Goal: Information Seeking & Learning: Compare options

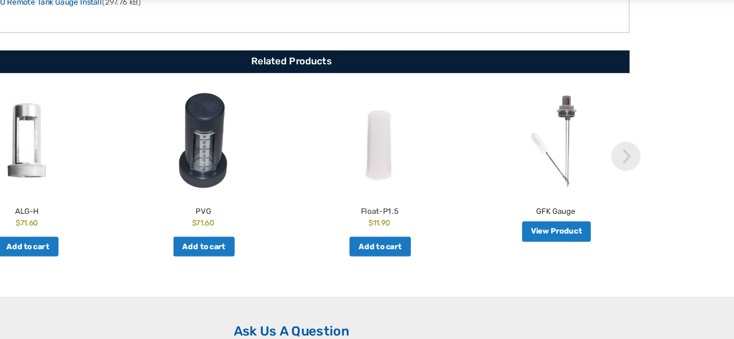
scroll to position [681, 0]
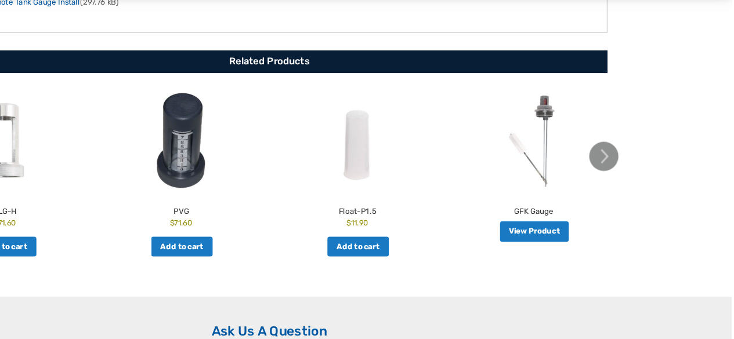
click at [632, 183] on img at bounding box center [632, 194] width 23 height 23
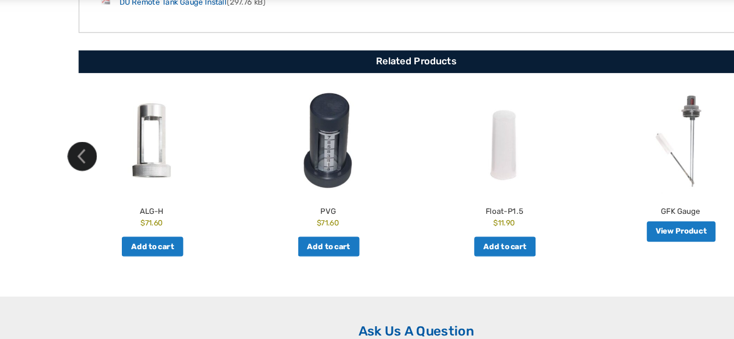
click at [101, 187] on img at bounding box center [102, 194] width 23 height 23
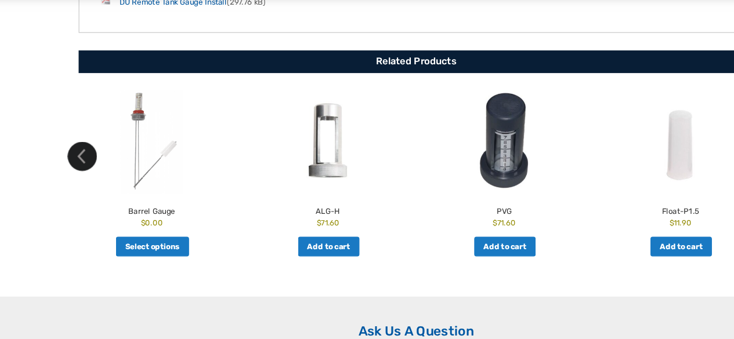
click at [106, 183] on img at bounding box center [102, 194] width 23 height 23
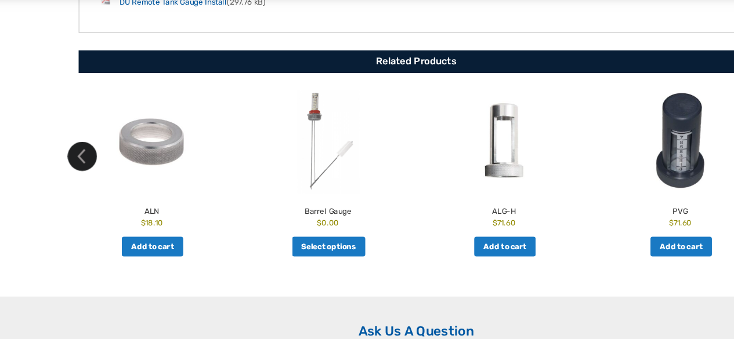
click at [102, 184] on img at bounding box center [102, 194] width 23 height 23
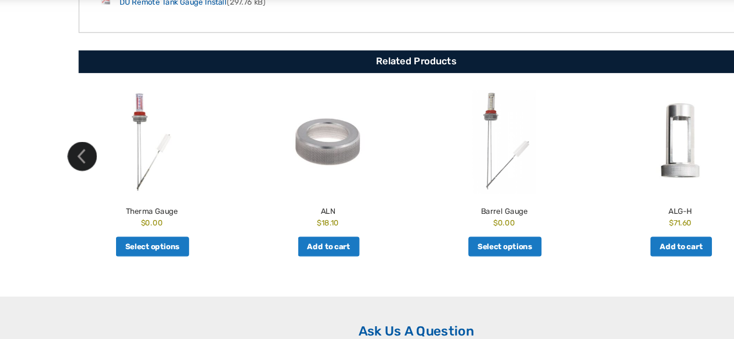
click at [100, 185] on img at bounding box center [102, 194] width 23 height 23
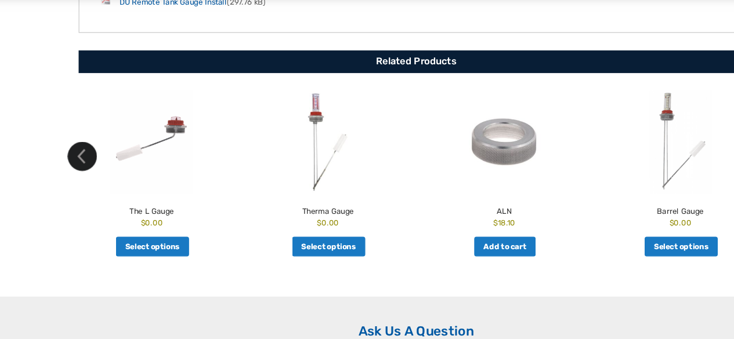
click at [93, 185] on img at bounding box center [102, 194] width 23 height 23
click at [96, 185] on img at bounding box center [102, 194] width 23 height 23
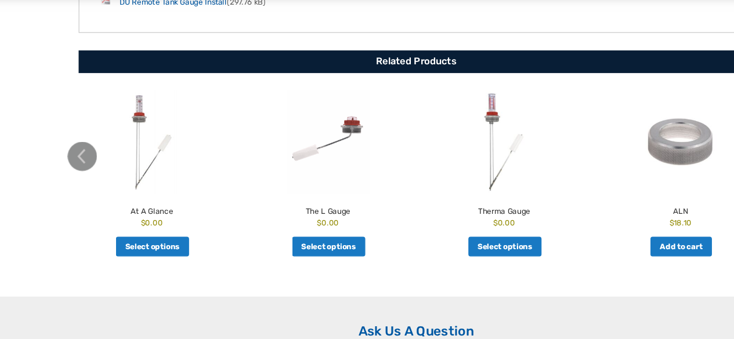
click at [99, 188] on img at bounding box center [102, 194] width 23 height 23
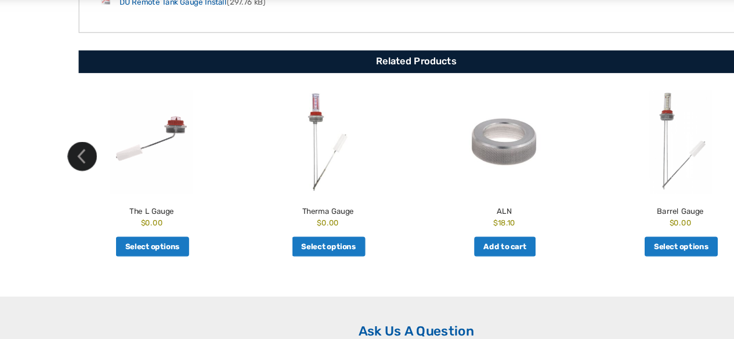
click at [101, 183] on img at bounding box center [102, 194] width 23 height 23
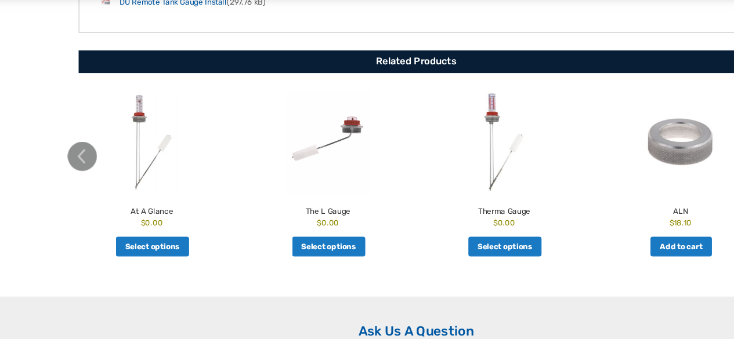
click at [96, 183] on img at bounding box center [102, 194] width 23 height 23
click at [93, 183] on img at bounding box center [102, 194] width 23 height 23
click at [101, 184] on img at bounding box center [102, 194] width 23 height 23
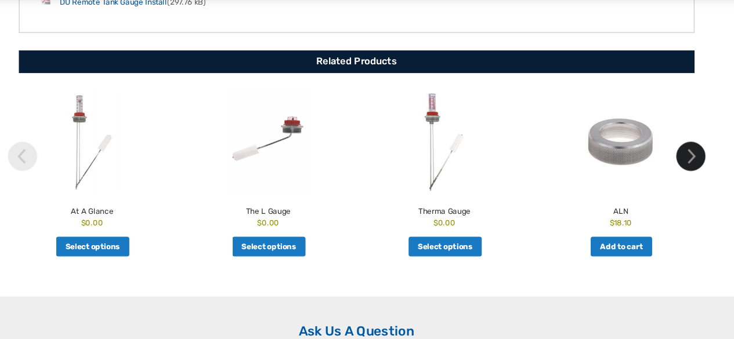
click at [637, 183] on img at bounding box center [632, 194] width 23 height 23
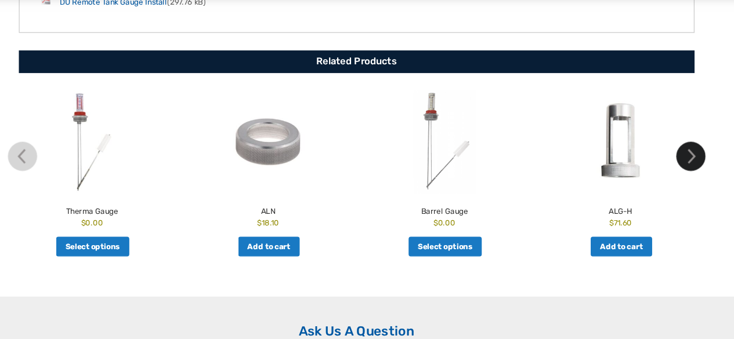
click at [636, 183] on img at bounding box center [632, 194] width 23 height 23
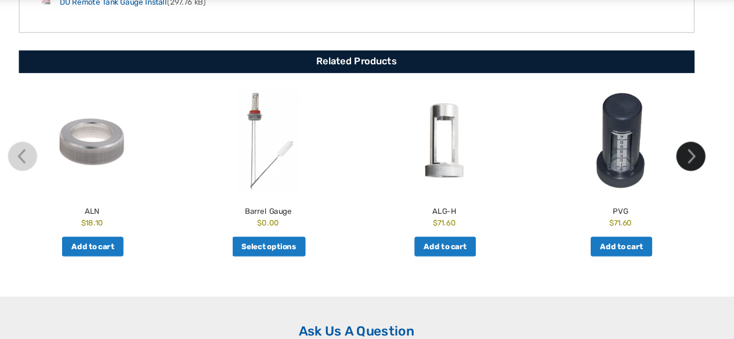
click at [631, 183] on img at bounding box center [632, 194] width 23 height 23
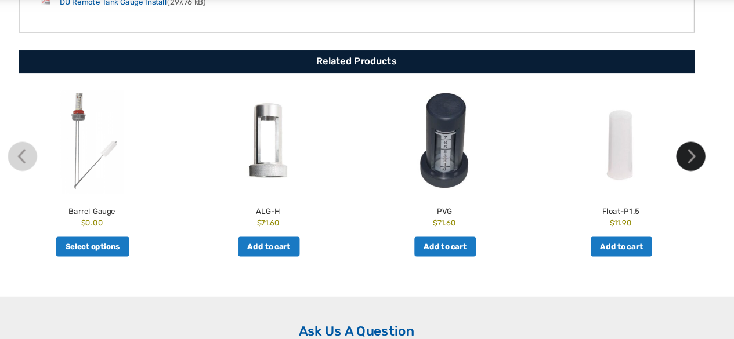
click at [632, 183] on img at bounding box center [632, 194] width 23 height 23
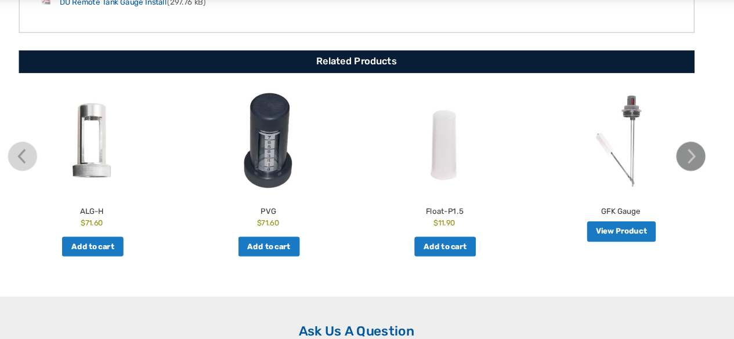
click at [636, 183] on img at bounding box center [632, 194] width 23 height 23
click at [639, 183] on img at bounding box center [632, 194] width 23 height 23
